Goal: Task Accomplishment & Management: Use online tool/utility

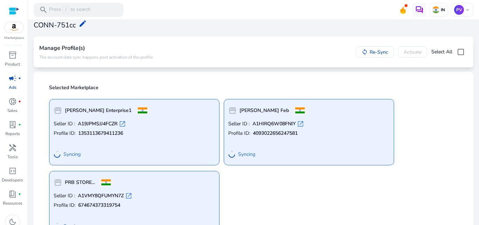
scroll to position [50, 0]
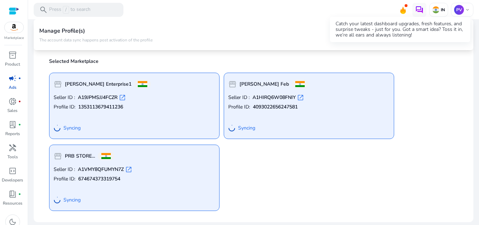
click at [400, 11] on icon at bounding box center [403, 10] width 6 height 7
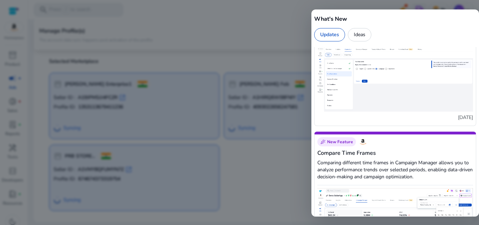
scroll to position [1053, 0]
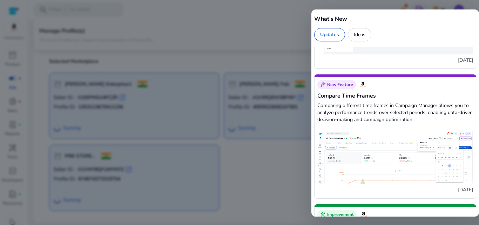
click at [268, 20] on div at bounding box center [239, 112] width 479 height 225
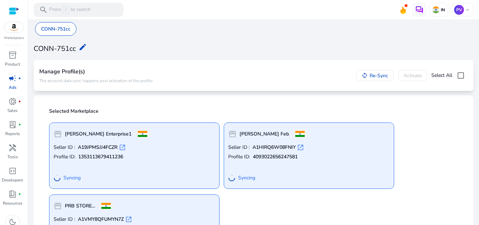
scroll to position [50, 0]
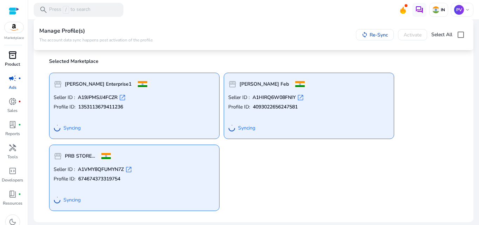
click at [11, 60] on div "inventory_2" at bounding box center [13, 54] width 20 height 11
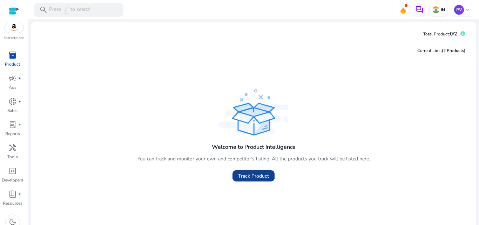
click at [255, 178] on span "Track Product" at bounding box center [253, 175] width 31 height 7
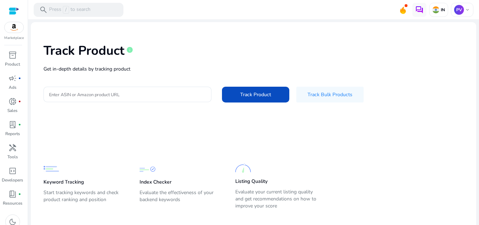
scroll to position [29, 0]
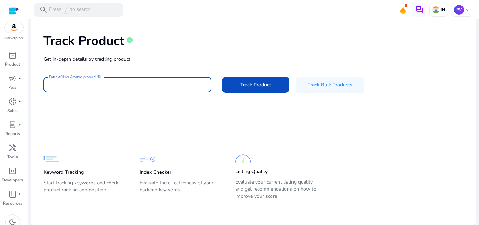
click at [133, 86] on input "Enter ASIN or Amazon product URL" at bounding box center [127, 85] width 157 height 8
click at [120, 89] on div at bounding box center [127, 84] width 157 height 15
click at [120, 86] on input "Enter ASIN or Amazon product URL" at bounding box center [127, 85] width 157 height 8
paste input "**********"
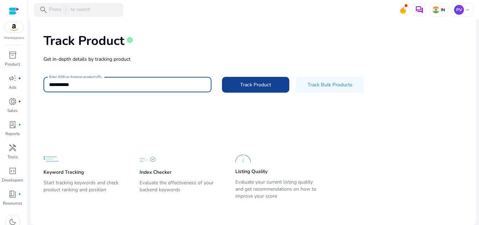
click at [252, 81] on span "Track Product" at bounding box center [255, 84] width 31 height 7
type input "**********"
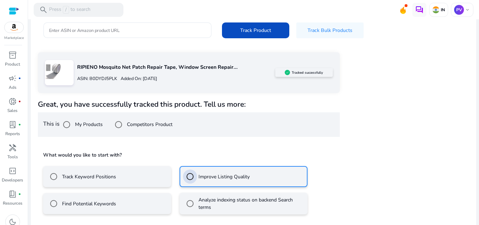
scroll to position [114, 0]
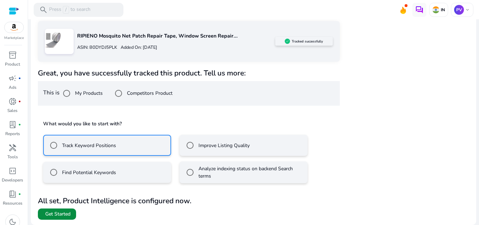
click at [50, 213] on span "Get Started" at bounding box center [57, 214] width 25 height 7
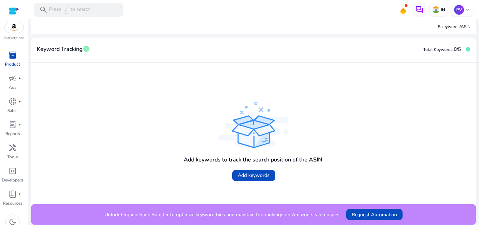
scroll to position [30, 0]
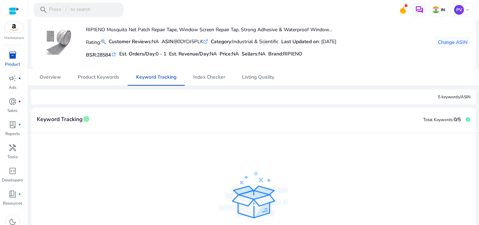
click at [438, 95] on div "5 keywords/ASIN" at bounding box center [454, 97] width 33 height 6
click at [424, 96] on div "5 keywords/ASIN" at bounding box center [253, 96] width 445 height 15
click at [96, 78] on span "Product Keywords" at bounding box center [98, 77] width 41 height 5
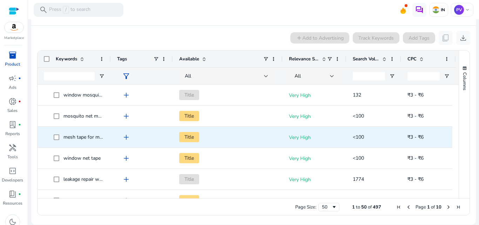
scroll to position [359, 0]
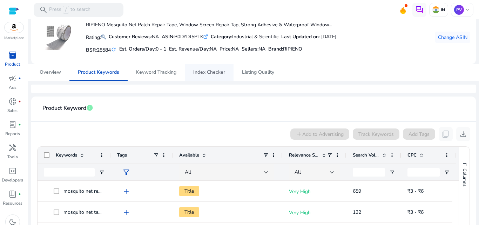
click at [197, 71] on span "Index Checker" at bounding box center [209, 72] width 32 height 5
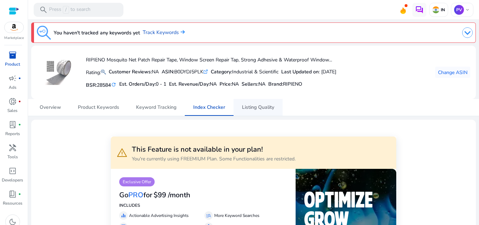
click at [248, 107] on span "Listing Quality" at bounding box center [258, 107] width 32 height 5
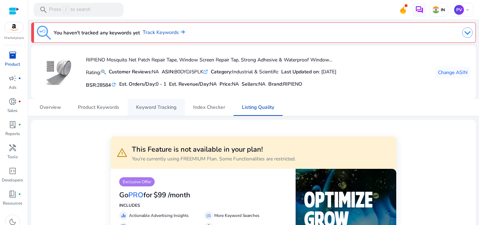
click at [162, 108] on span "Keyword Tracking" at bounding box center [156, 107] width 40 height 5
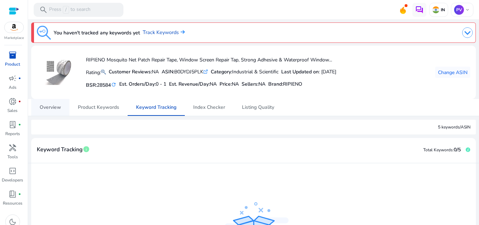
click at [53, 106] on span "Overview" at bounding box center [50, 107] width 21 height 5
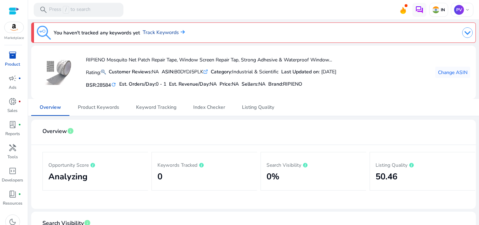
click at [153, 30] on link "Track Keywords" at bounding box center [164, 33] width 42 height 8
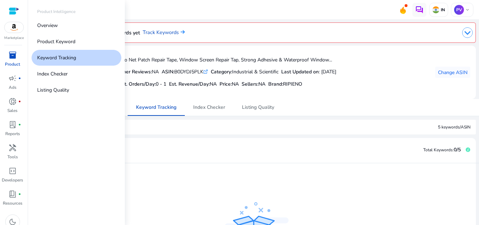
click at [11, 59] on span "inventory_2" at bounding box center [12, 55] width 8 height 8
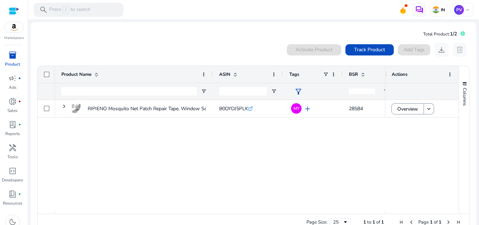
click at [254, 170] on div "RIPIENO Mosquito Net Patch Repair Tape, Window Screen Repair... B0DYDJ5PLK .st0…" at bounding box center [220, 155] width 330 height 111
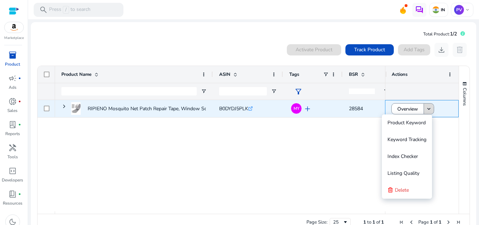
click at [427, 107] on mat-icon "keyboard_arrow_down" at bounding box center [429, 109] width 6 height 6
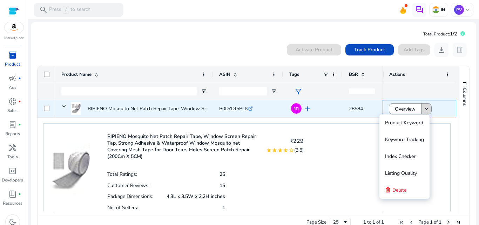
click at [422, 112] on span at bounding box center [427, 108] width 10 height 17
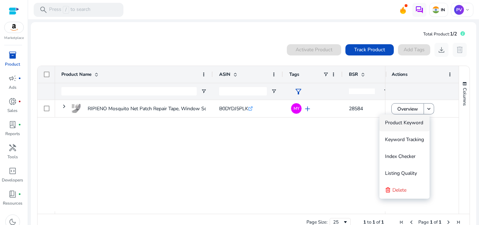
drag, startPoint x: 401, startPoint y: 120, endPoint x: 180, endPoint y: 150, distance: 222.7
click at [180, 149] on div "RIPIENO Mosquito Net Patch Repair Tape, Window Screen Repair... B0DYDJ5PLK .st0…" at bounding box center [220, 155] width 330 height 111
click at [366, 55] on span at bounding box center [370, 49] width 48 height 17
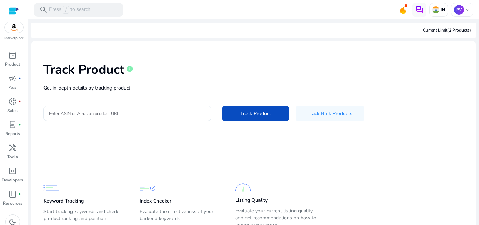
click at [156, 112] on input "Enter ASIN or Amazon product URL" at bounding box center [127, 113] width 157 height 8
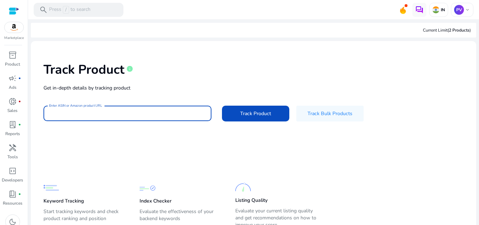
paste input "**********"
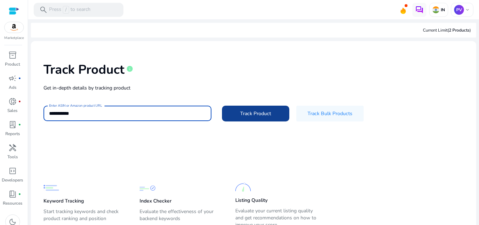
click at [244, 119] on span at bounding box center [255, 113] width 67 height 17
type input "**********"
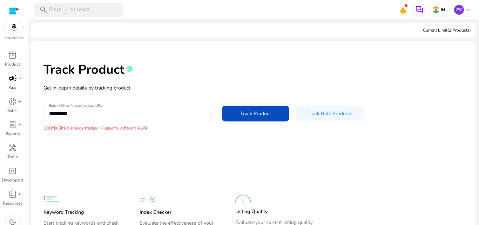
click at [20, 84] on link "campaign fiber_manual_record Ads" at bounding box center [12, 84] width 25 height 23
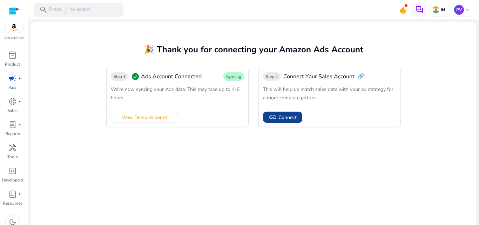
click at [290, 116] on span "Connect" at bounding box center [288, 117] width 18 height 7
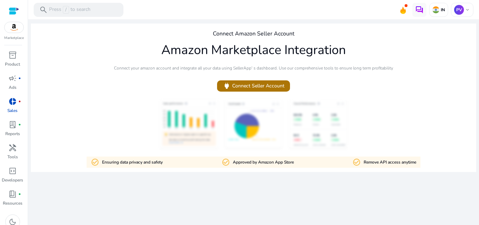
click at [252, 84] on span "power Connect Seller Account" at bounding box center [254, 86] width 62 height 8
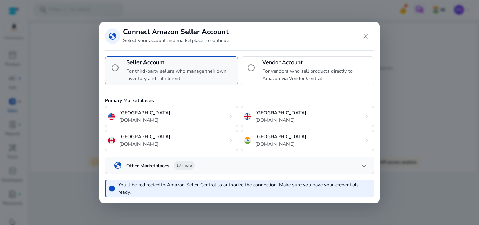
click at [196, 71] on p "For third-party sellers who manage their own inventory and fulfillment" at bounding box center [180, 74] width 109 height 15
click at [277, 144] on p "[DOMAIN_NAME]" at bounding box center [280, 143] width 51 height 7
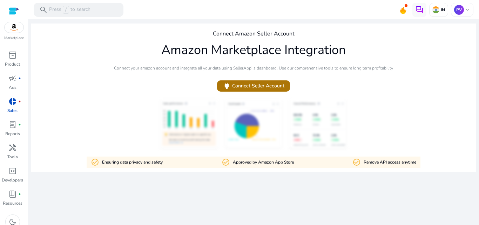
click at [262, 87] on span "power Connect Seller Account" at bounding box center [254, 86] width 62 height 8
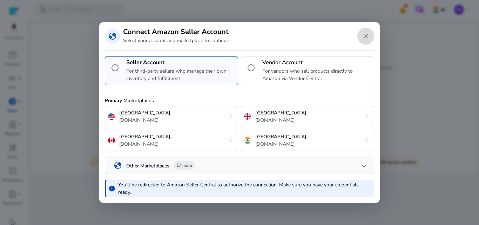
click at [366, 36] on span "Close dialog" at bounding box center [366, 36] width 17 height 17
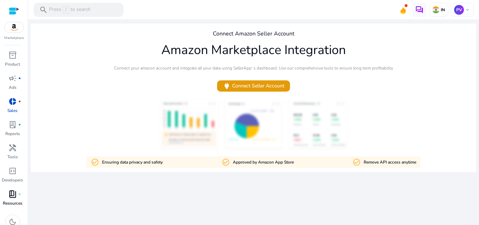
click at [7, 198] on div "book_4 fiber_manual_record" at bounding box center [13, 193] width 20 height 11
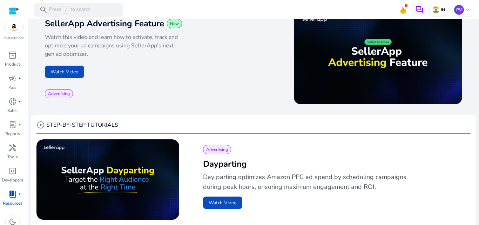
scroll to position [70, 0]
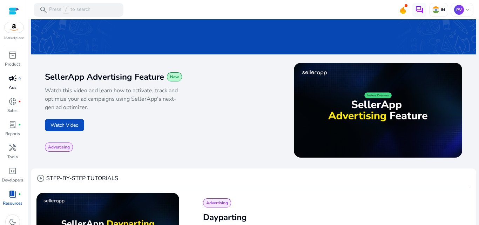
click at [12, 79] on span "campaign" at bounding box center [12, 78] width 8 height 8
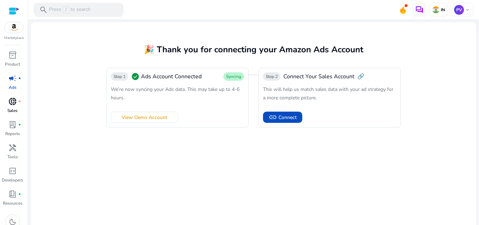
click at [10, 110] on p "Sales" at bounding box center [12, 110] width 10 height 6
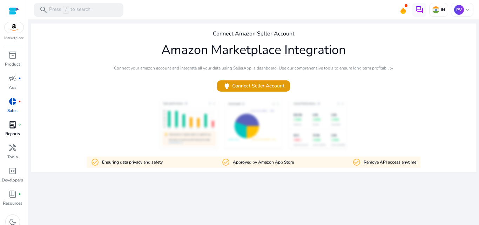
click at [22, 134] on link "lab_profile fiber_manual_record Reports" at bounding box center [12, 130] width 25 height 23
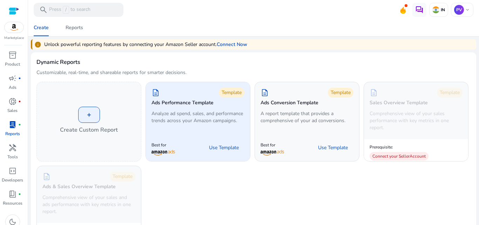
click at [193, 152] on div "Best for Use Template" at bounding box center [198, 148] width 93 height 16
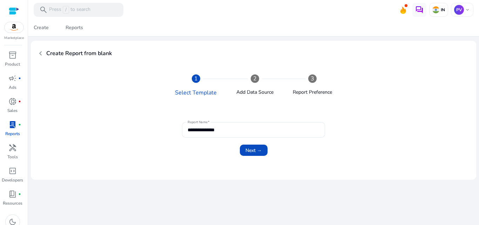
drag, startPoint x: 215, startPoint y: 152, endPoint x: 212, endPoint y: 158, distance: 6.4
click at [216, 152] on div "Next →" at bounding box center [253, 150] width 409 height 11
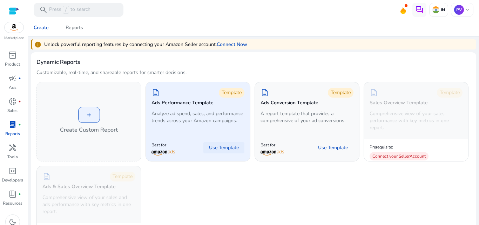
click at [227, 151] on span "Use Template" at bounding box center [224, 147] width 30 height 7
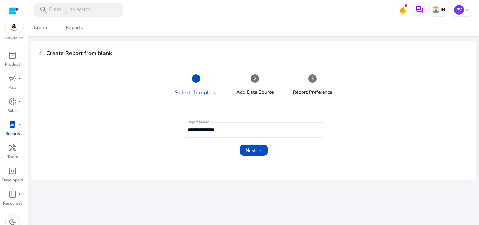
click at [241, 132] on input "**********" at bounding box center [254, 130] width 132 height 8
click at [146, 156] on form "**********" at bounding box center [254, 139] width 418 height 42
drag, startPoint x: 253, startPoint y: 152, endPoint x: 249, endPoint y: 149, distance: 4.6
click at [253, 151] on span "Next →" at bounding box center [254, 150] width 16 height 7
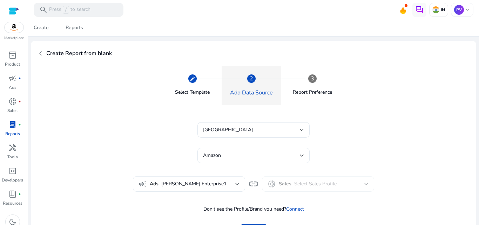
click at [235, 184] on div at bounding box center [237, 183] width 4 height 3
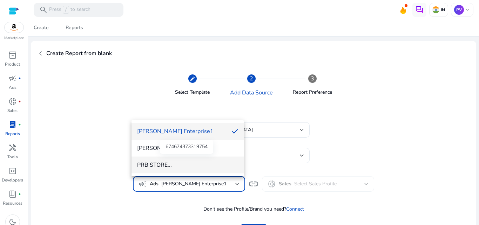
click at [150, 162] on span "PRB STORE..." at bounding box center [187, 165] width 101 height 8
type input "**********"
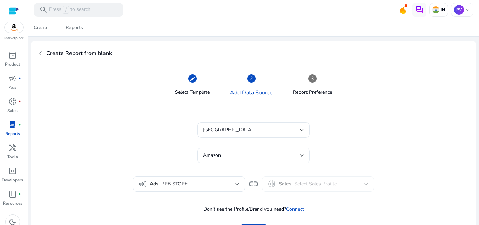
click at [298, 185] on mat-form-field "donut_small Sales Select Sales Profile" at bounding box center [318, 183] width 112 height 15
click at [254, 186] on span "link" at bounding box center [253, 183] width 11 height 11
click at [234, 155] on div "Amazon" at bounding box center [251, 156] width 97 height 8
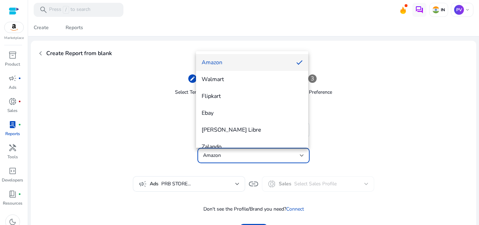
click at [214, 64] on span "Amazon" at bounding box center [246, 63] width 89 height 8
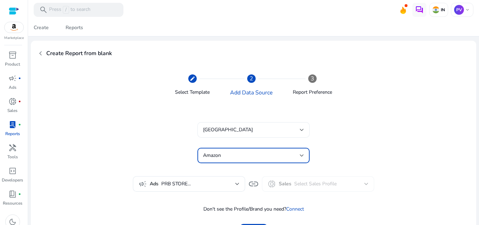
click at [240, 126] on div "[GEOGRAPHIC_DATA]" at bounding box center [251, 130] width 97 height 8
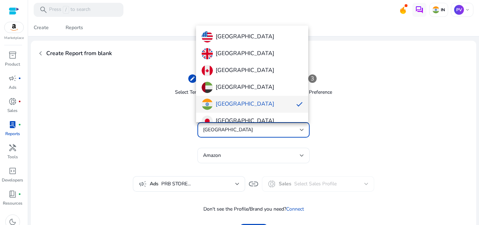
click at [240, 126] on div at bounding box center [239, 112] width 479 height 225
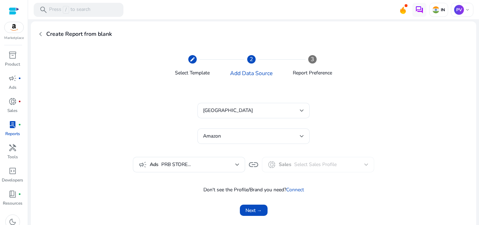
scroll to position [30, 0]
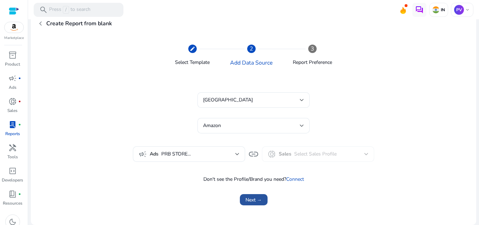
click at [247, 199] on span "Next →" at bounding box center [254, 199] width 16 height 7
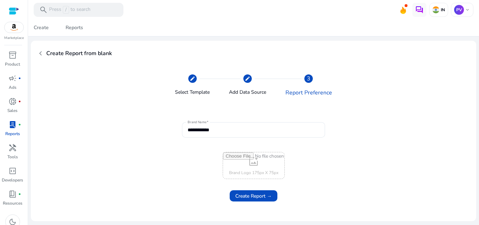
click at [249, 165] on input "file" at bounding box center [253, 165] width 61 height 26
type input "**********"
click at [256, 197] on span "Create Report →" at bounding box center [253, 195] width 36 height 7
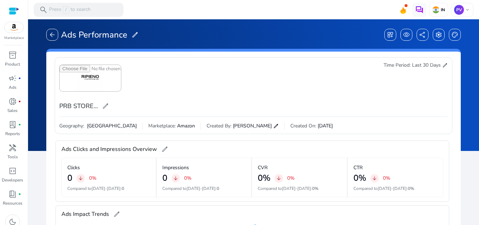
click at [398, 6] on icon at bounding box center [403, 9] width 11 height 10
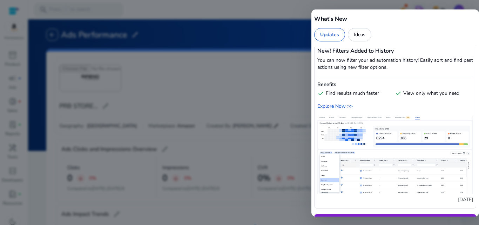
scroll to position [1228, 0]
click at [261, 69] on div at bounding box center [239, 112] width 479 height 225
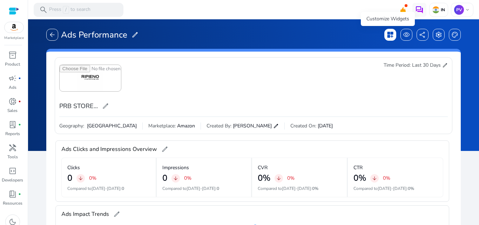
click at [387, 32] on span "dashboard_customize" at bounding box center [390, 34] width 7 height 7
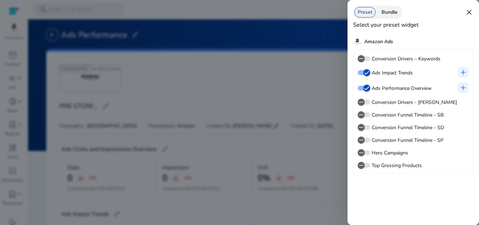
click at [279, 46] on div at bounding box center [239, 112] width 479 height 225
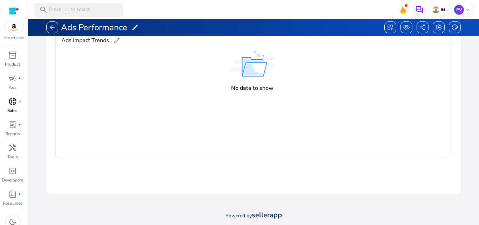
scroll to position [175, 0]
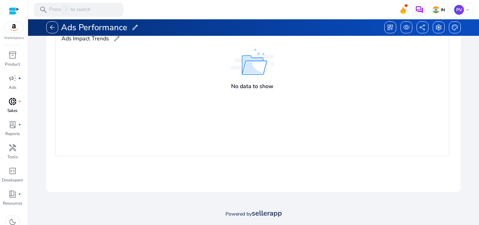
click at [12, 104] on span "donut_small" at bounding box center [12, 101] width 8 height 8
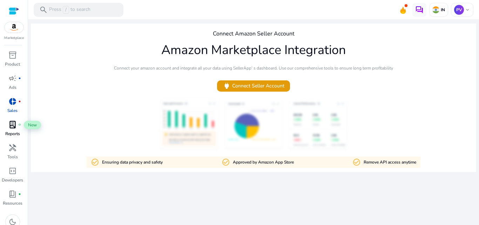
click at [8, 126] on div "lab_profile fiber_manual_record" at bounding box center [13, 124] width 20 height 11
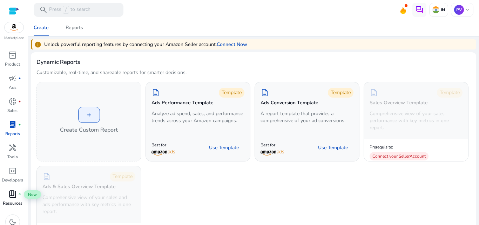
click at [9, 190] on span "book_4" at bounding box center [12, 194] width 8 height 8
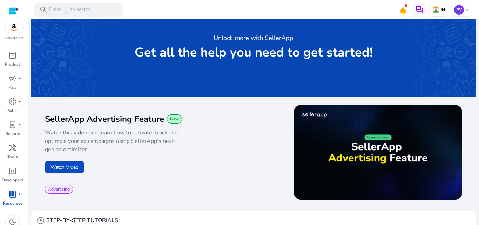
scroll to position [70, 0]
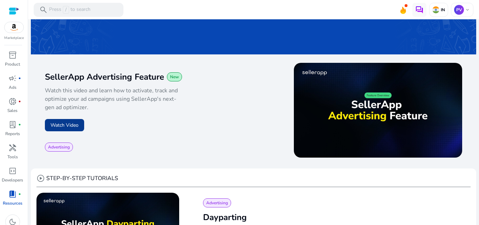
click at [70, 123] on button "Watch Video" at bounding box center [64, 125] width 39 height 12
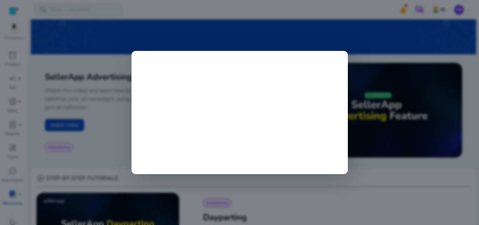
click at [365, 68] on div at bounding box center [239, 112] width 479 height 225
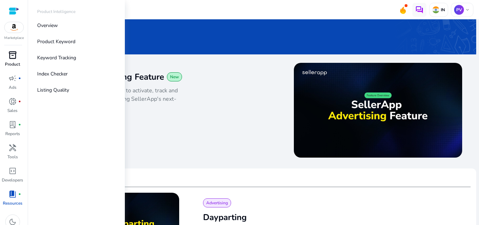
click at [7, 56] on div "inventory_2" at bounding box center [13, 54] width 20 height 11
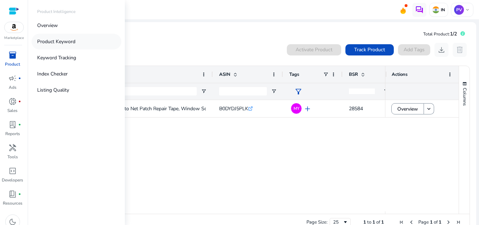
click at [64, 44] on p "Product Keyword" at bounding box center [56, 41] width 38 height 7
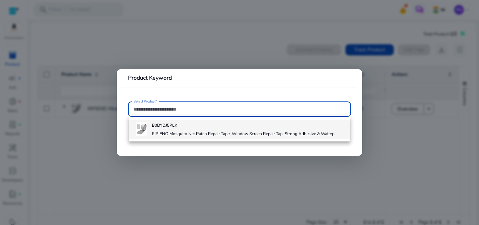
click at [162, 133] on h4 "RIPIENO Mosquito Net Patch Repair Tape, Window Screen Repair Tap, Strong Adhesi…" at bounding box center [245, 134] width 186 height 6
type input "**********"
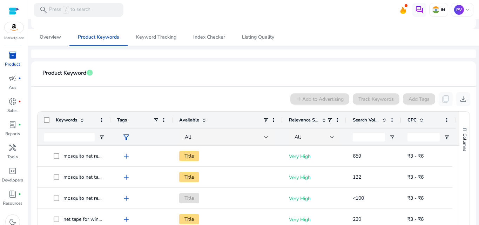
scroll to position [105, 0]
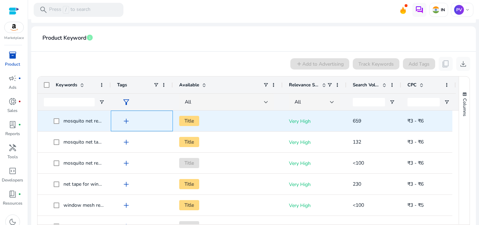
click at [126, 121] on span "add" at bounding box center [126, 121] width 8 height 8
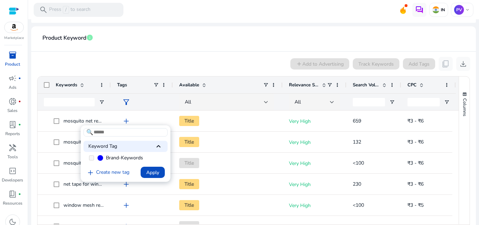
click at [165, 67] on div at bounding box center [239, 112] width 479 height 225
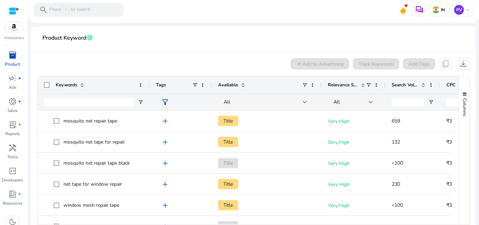
drag, startPoint x: 110, startPoint y: 83, endPoint x: 149, endPoint y: 88, distance: 39.2
click at [149, 88] on div at bounding box center [149, 84] width 3 height 17
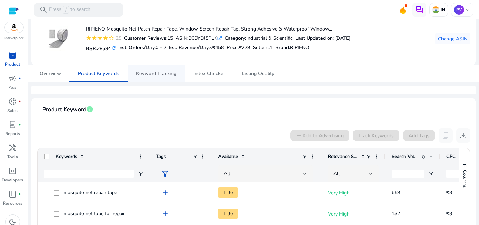
scroll to position [0, 0]
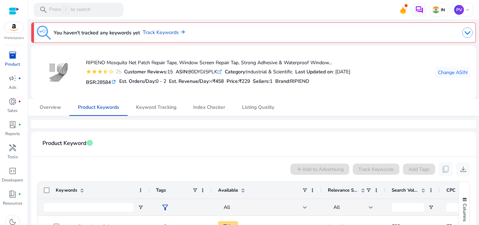
click at [114, 82] on mat-icon "refresh" at bounding box center [114, 82] width 6 height 7
click at [283, 29] on div at bounding box center [337, 33] width 271 height 14
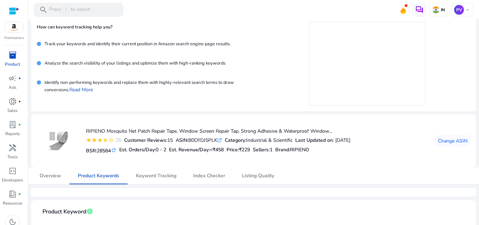
scroll to position [70, 0]
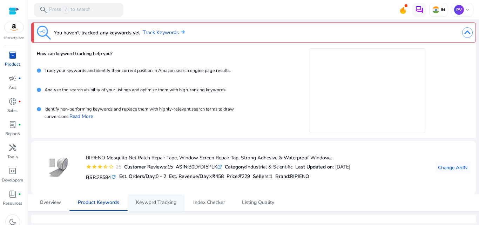
scroll to position [70, 0]
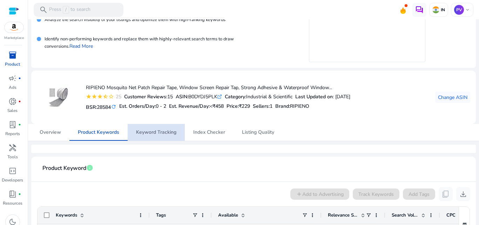
click at [163, 134] on span "Keyword Tracking" at bounding box center [156, 132] width 40 height 5
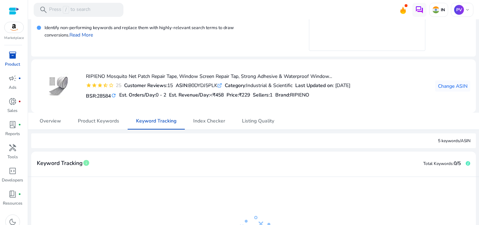
scroll to position [152, 0]
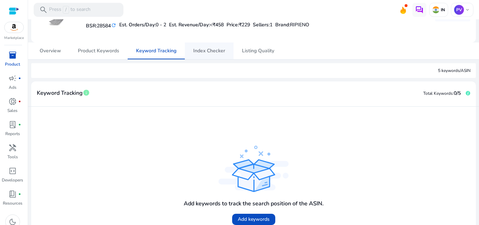
click at [217, 57] on span "Index Checker" at bounding box center [209, 50] width 32 height 17
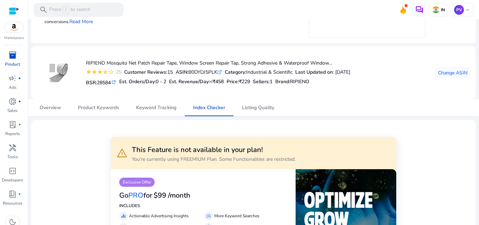
scroll to position [105, 0]
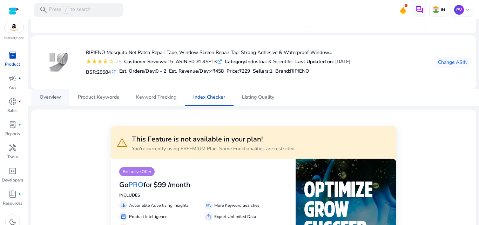
click at [58, 99] on span "Overview" at bounding box center [50, 97] width 21 height 5
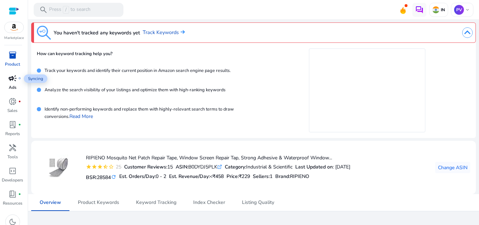
click at [20, 79] on span "fiber_manual_record" at bounding box center [19, 78] width 3 height 3
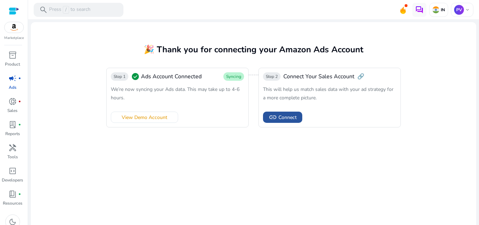
click at [285, 115] on span "Connect" at bounding box center [288, 117] width 18 height 7
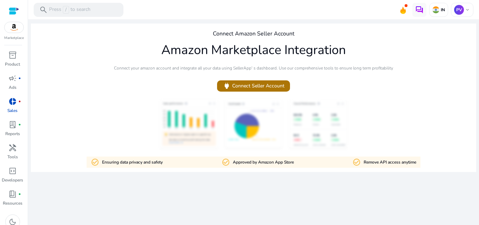
click at [245, 84] on span "power Connect Seller Account" at bounding box center [254, 86] width 62 height 8
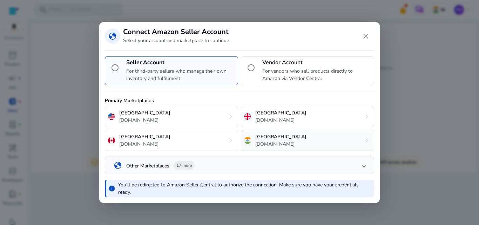
click at [262, 136] on p "[GEOGRAPHIC_DATA]" at bounding box center [280, 136] width 51 height 7
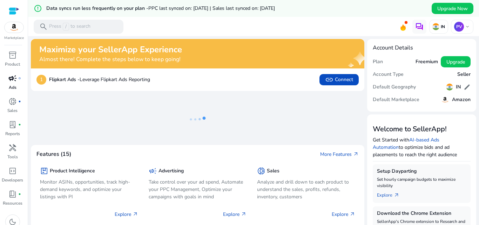
click at [12, 84] on p "Ads" at bounding box center [13, 87] width 8 height 6
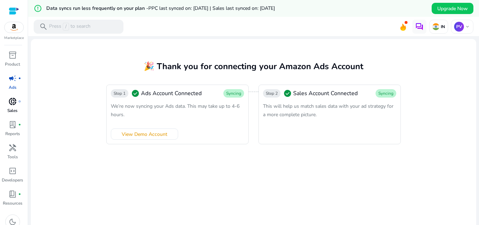
click at [15, 99] on span "donut_small" at bounding box center [12, 101] width 8 height 8
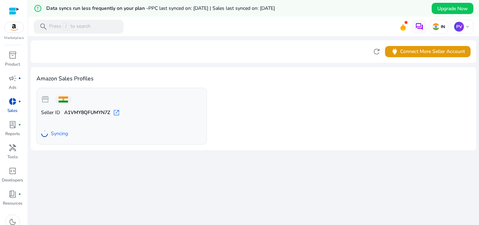
scroll to position [17, 0]
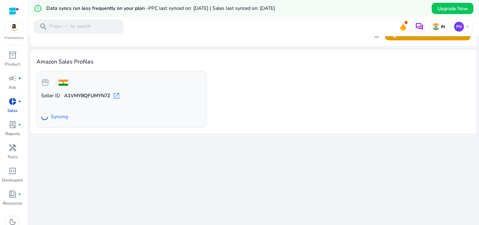
click at [13, 30] on img at bounding box center [14, 27] width 19 height 11
click at [245, 172] on div "We are getting things ready for you... refresh power Connect More Seller Accoun…" at bounding box center [254, 122] width 446 height 206
click at [15, 127] on span "lab_profile" at bounding box center [12, 124] width 8 height 8
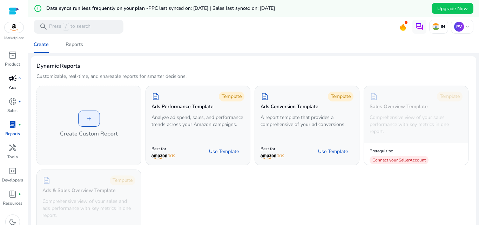
click at [16, 80] on span "campaign" at bounding box center [12, 78] width 8 height 8
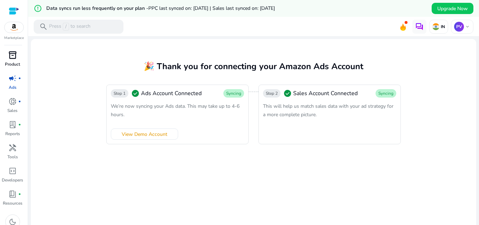
click at [15, 59] on span "inventory_2" at bounding box center [12, 55] width 8 height 8
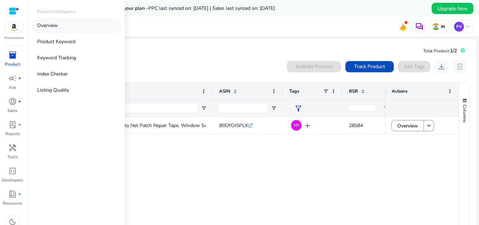
click at [58, 24] on p "Overview" at bounding box center [47, 25] width 21 height 7
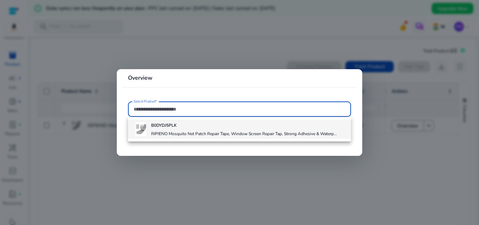
click at [169, 129] on div "B0DYDJ5PLK RIPIENO Mosquito Net Patch Repair Tape, Window Screen Repair Tap, St…" at bounding box center [244, 129] width 186 height 19
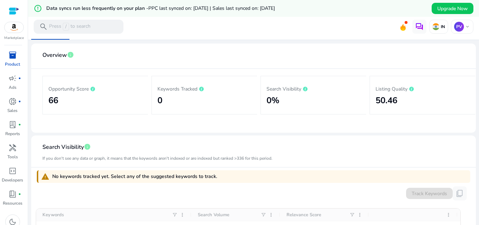
scroll to position [105, 0]
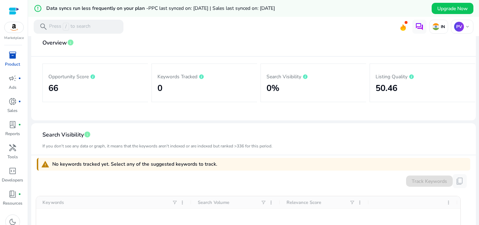
click at [382, 82] on div "Listing Quality 50.46" at bounding box center [423, 82] width 94 height 27
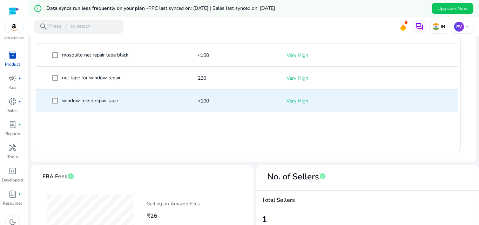
scroll to position [246, 0]
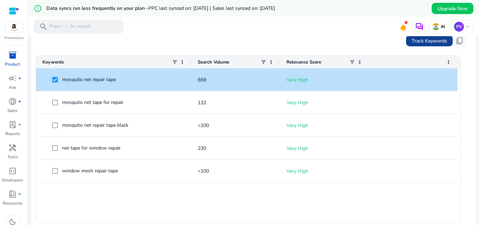
click at [430, 42] on span "Track Keywords" at bounding box center [429, 40] width 35 height 7
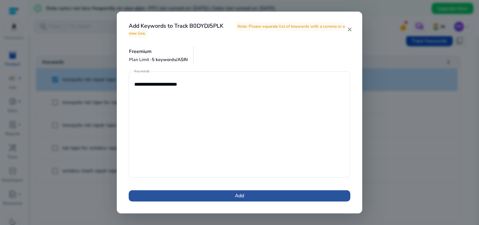
click at [228, 192] on span at bounding box center [240, 195] width 222 height 17
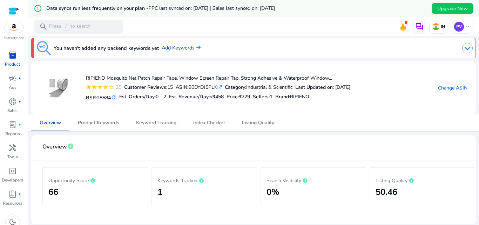
scroll to position [0, 0]
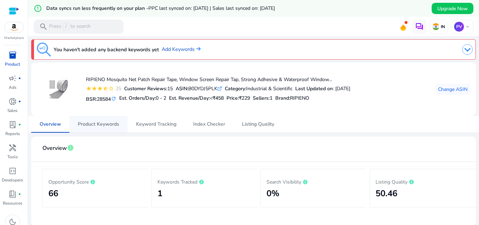
click at [104, 122] on span "Product Keywords" at bounding box center [98, 124] width 41 height 5
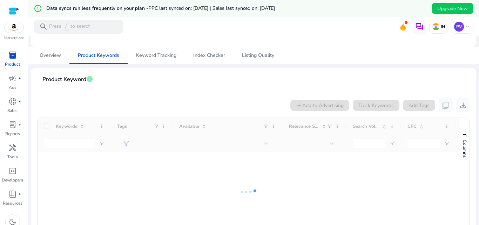
scroll to position [70, 0]
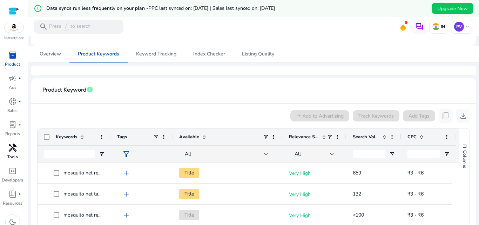
click at [4, 146] on div "handyman" at bounding box center [13, 147] width 20 height 11
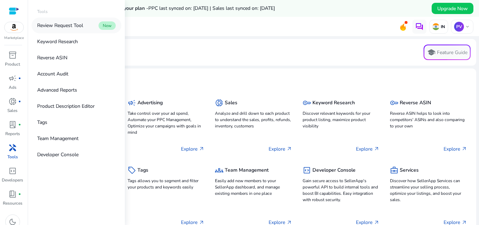
click at [49, 28] on p "Review Request Tool" at bounding box center [60, 25] width 46 height 7
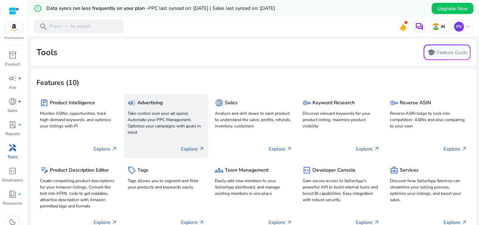
click at [179, 121] on p "Take control over your ad spend, Automate your PPC Management, Optimize your ca…" at bounding box center [166, 122] width 77 height 25
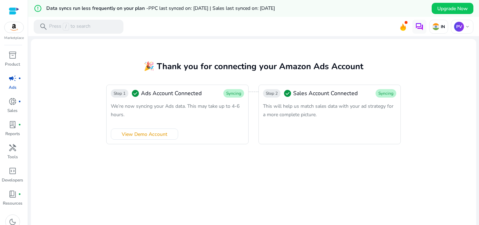
click at [255, 106] on div "Step 1 check_circle Ads Account Connected Syncing We’re now syncing your Ads da…" at bounding box center [253, 115] width 295 height 60
click at [292, 107] on span "This will help us match sales data with your ad strategy for a more complete pi…" at bounding box center [328, 110] width 131 height 15
click at [16, 7] on div at bounding box center [14, 11] width 11 height 8
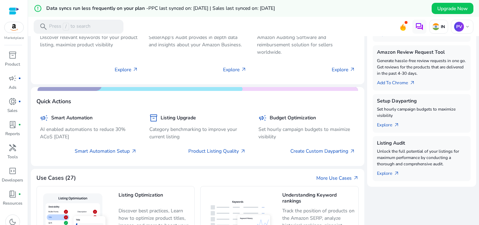
scroll to position [211, 0]
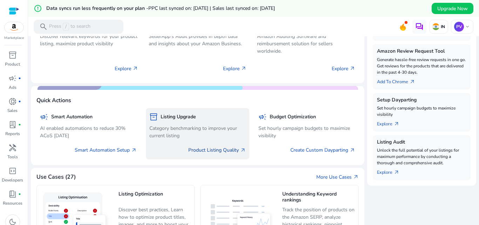
click at [192, 149] on link "Product Listing Quality arrow_outward" at bounding box center [217, 149] width 58 height 7
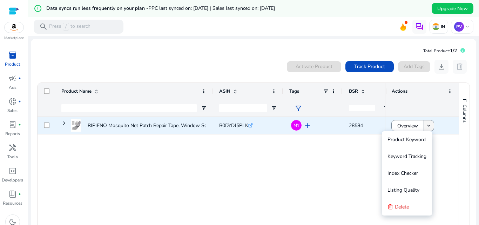
click at [430, 126] on mat-icon "keyboard_arrow_down" at bounding box center [429, 125] width 6 height 6
